Goal: Transaction & Acquisition: Purchase product/service

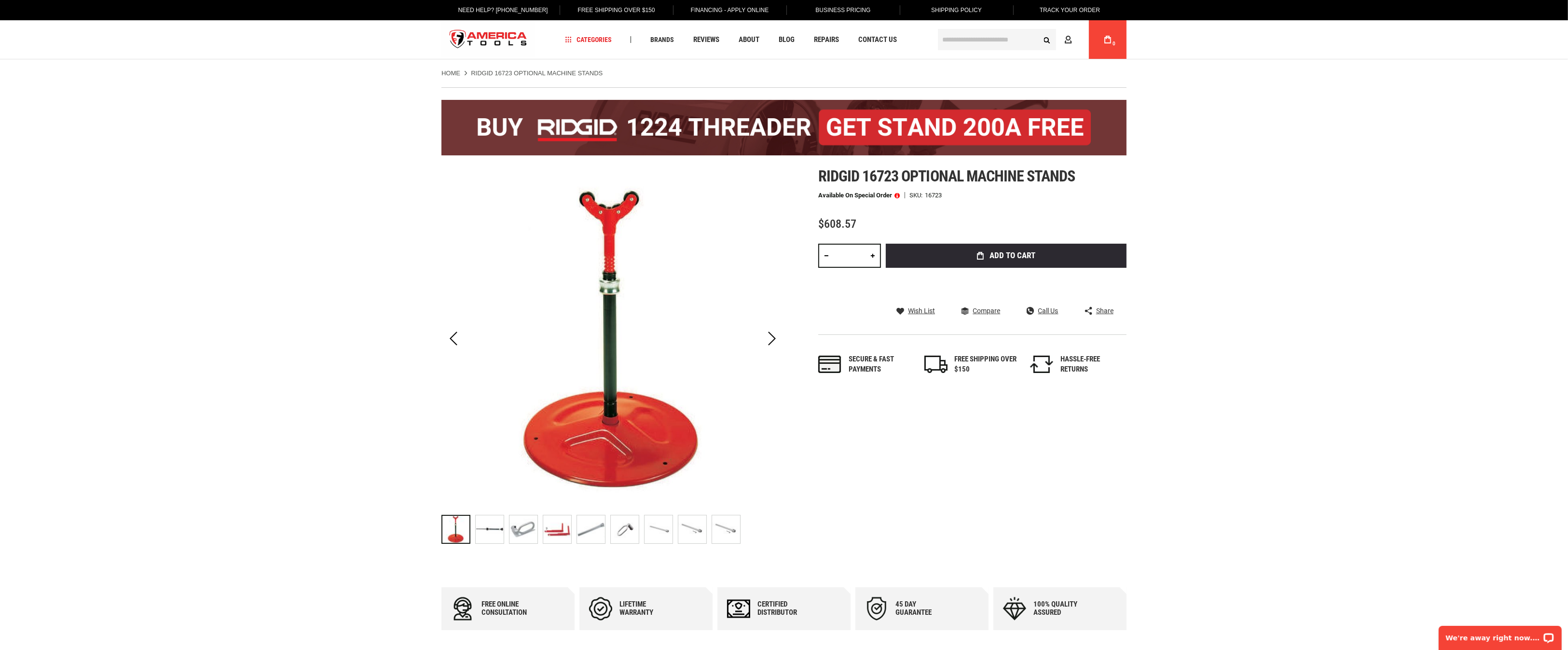
click at [489, 433] on img "RIDGID 16723 Optional Machine Stands" at bounding box center [490, 529] width 28 height 28
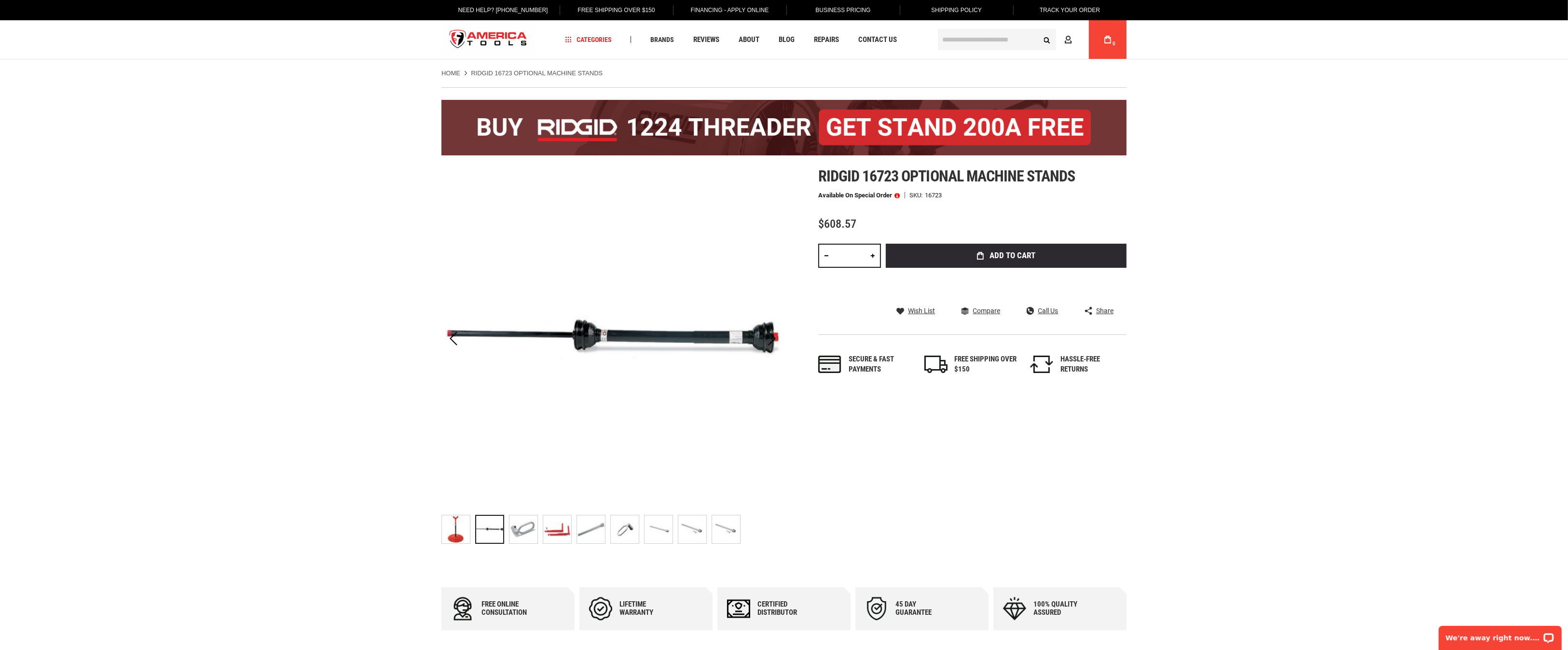
click at [523, 433] on img "RIDGID 16723 Optional Machine Stands" at bounding box center [523, 529] width 28 height 28
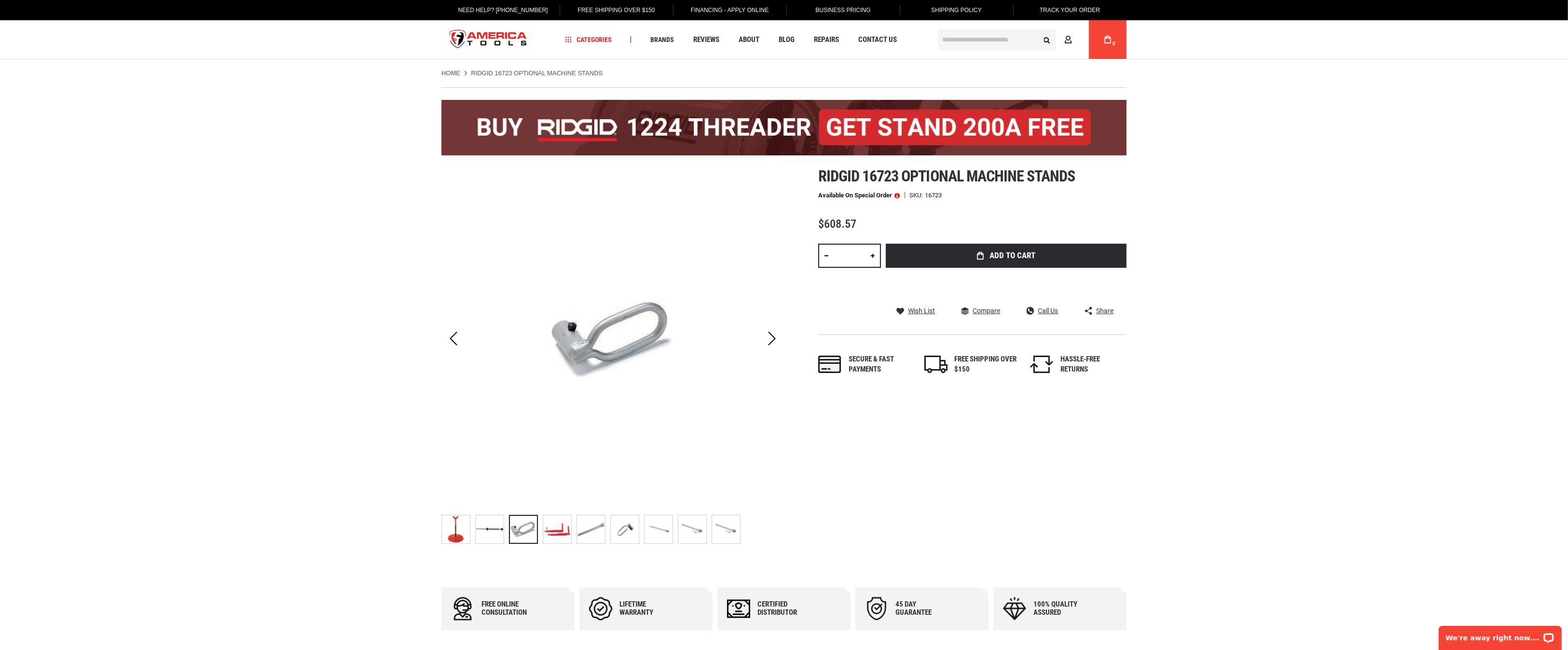
click at [553, 433] on img "RIDGID 16723 Optional Machine Stands" at bounding box center [557, 529] width 28 height 28
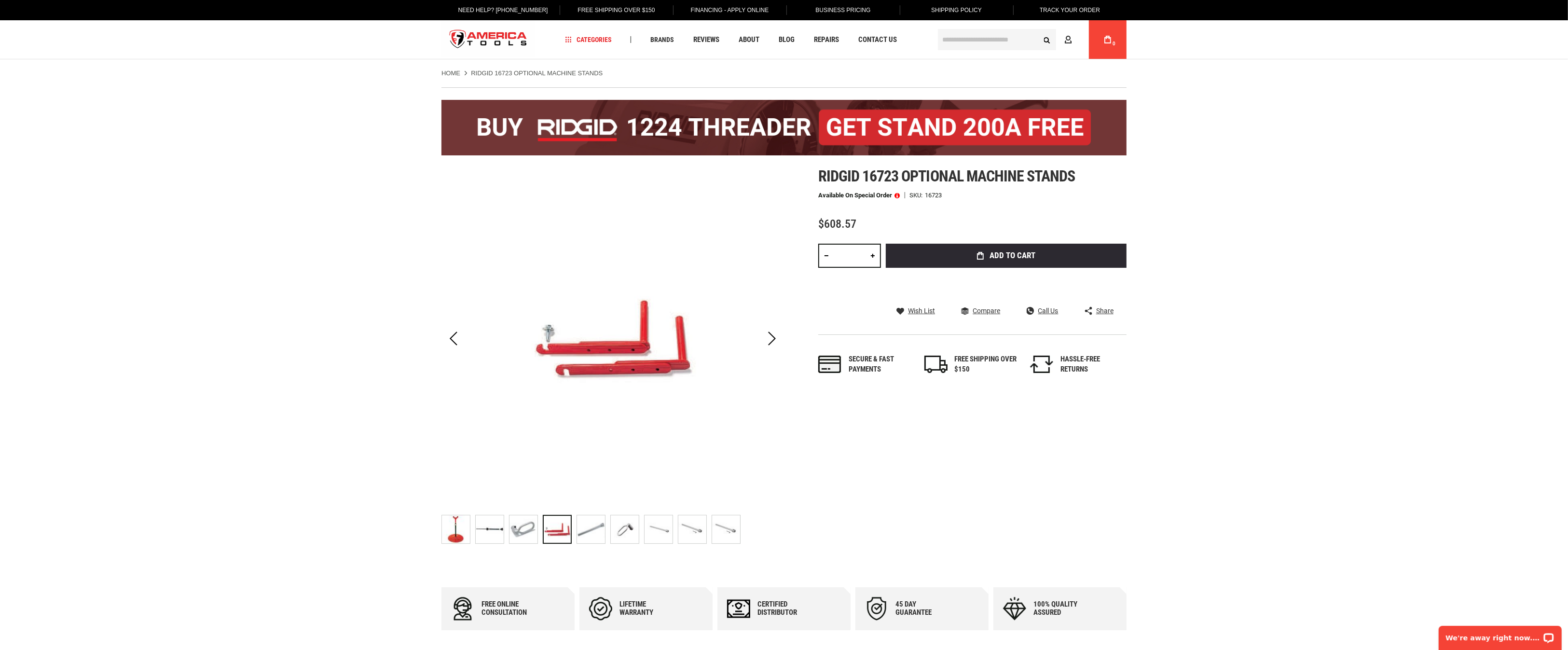
click at [459, 433] on img "RIDGID 16723 Optional Machine Stands" at bounding box center [456, 529] width 28 height 28
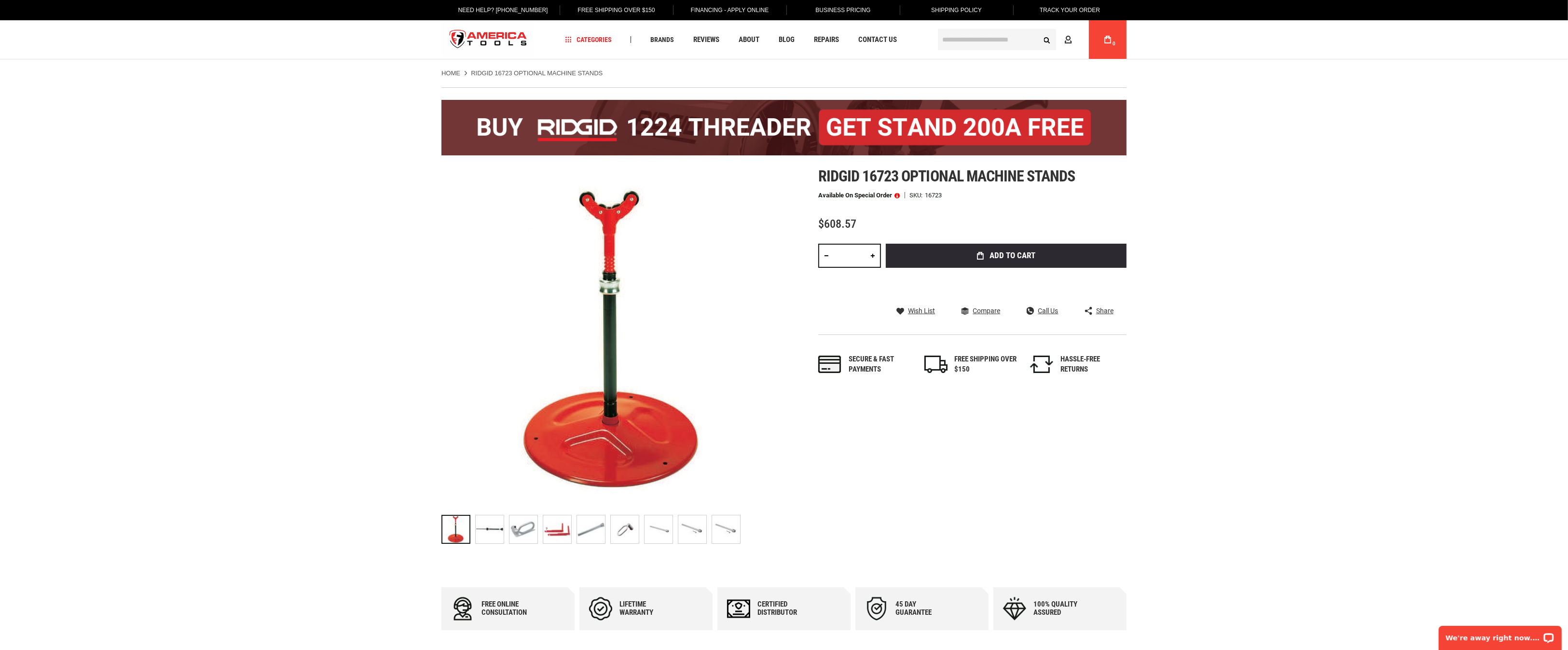
click at [911, 433] on div "Skip to the end of the images gallery Skip to the beginning of the images galle…" at bounding box center [784, 358] width 685 height 381
